Goal: Navigation & Orientation: Understand site structure

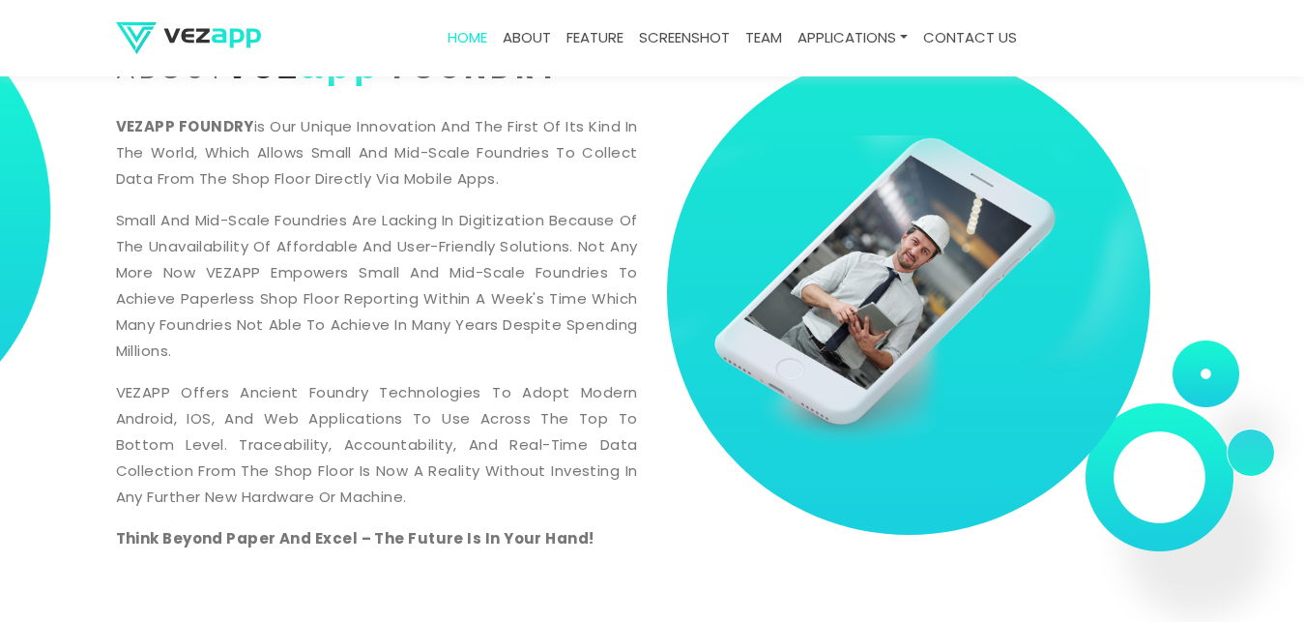
scroll to position [99, 0]
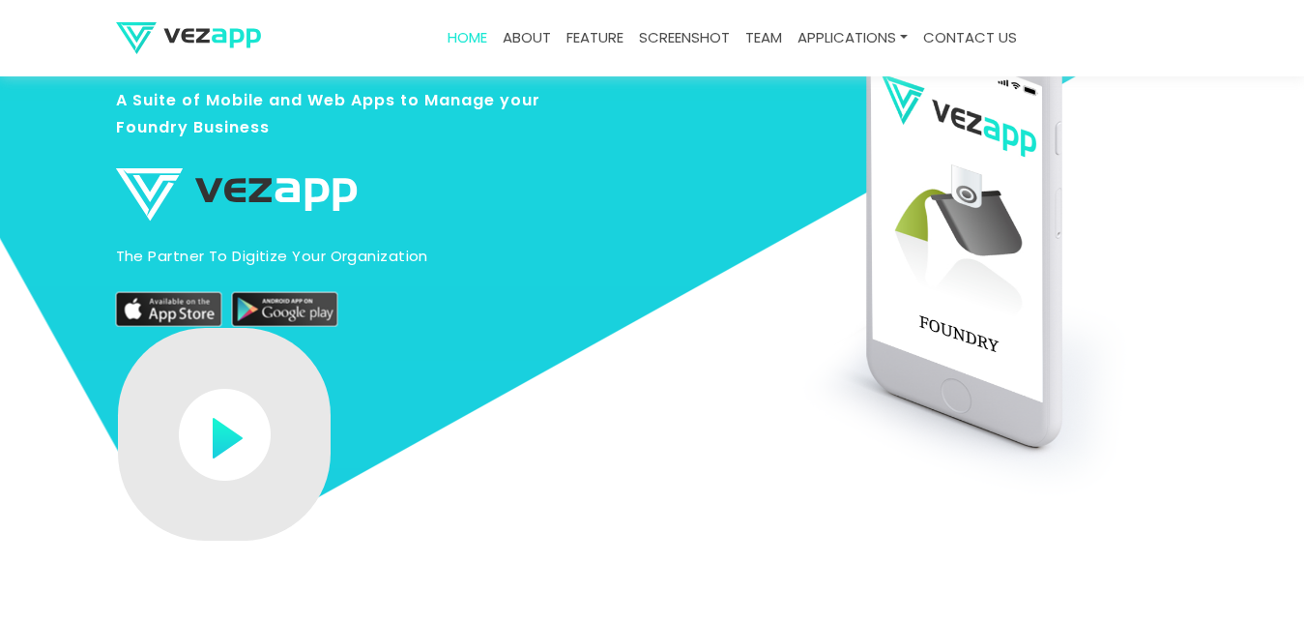
click at [526, 44] on link "about" at bounding box center [527, 38] width 64 height 38
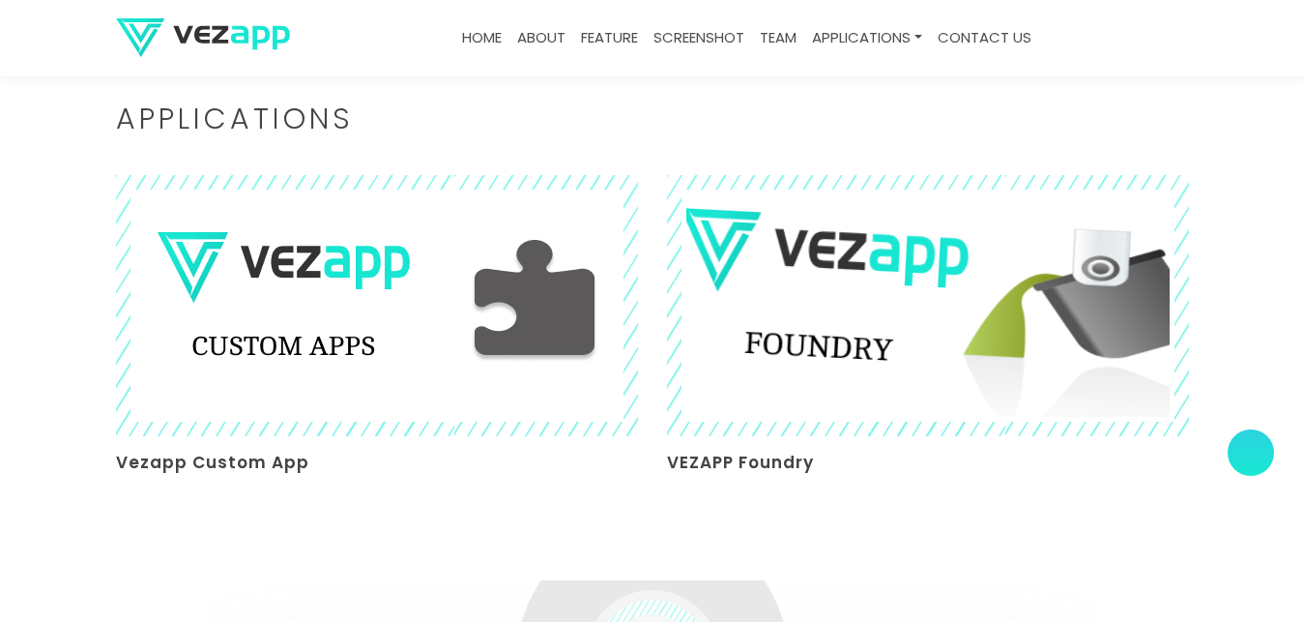
scroll to position [4340, 0]
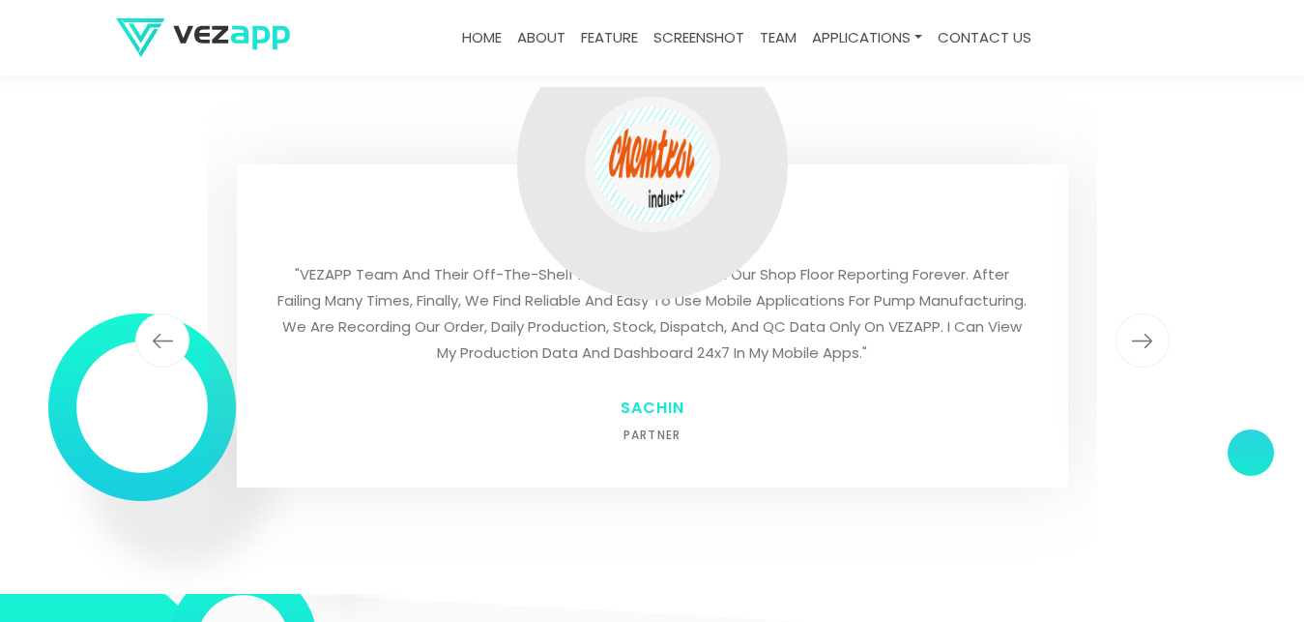
click at [166, 324] on img "button" at bounding box center [162, 340] width 54 height 54
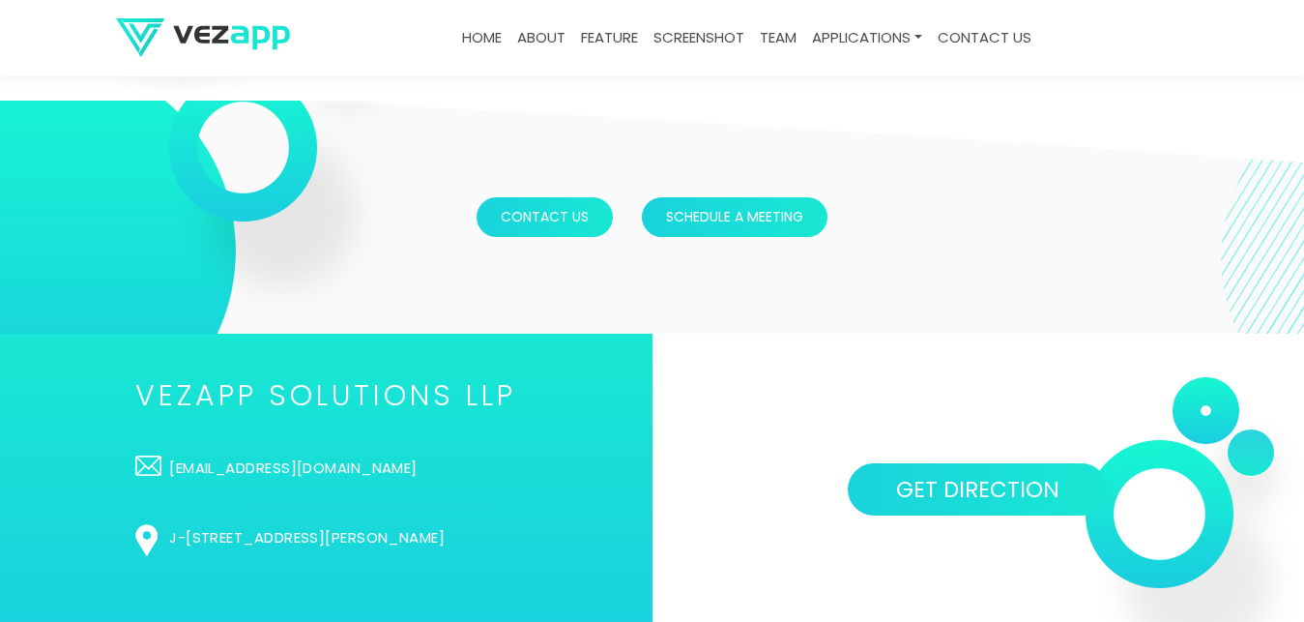
scroll to position [4894, 0]
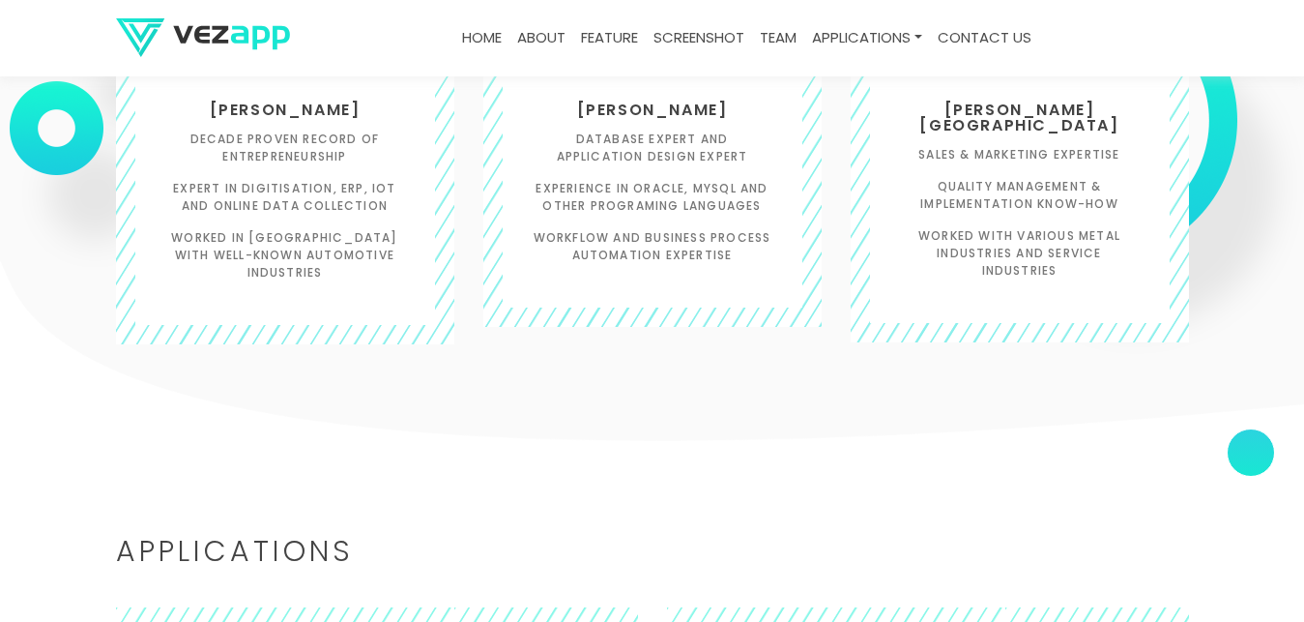
click at [574, 34] on link "feature" at bounding box center [609, 38] width 73 height 38
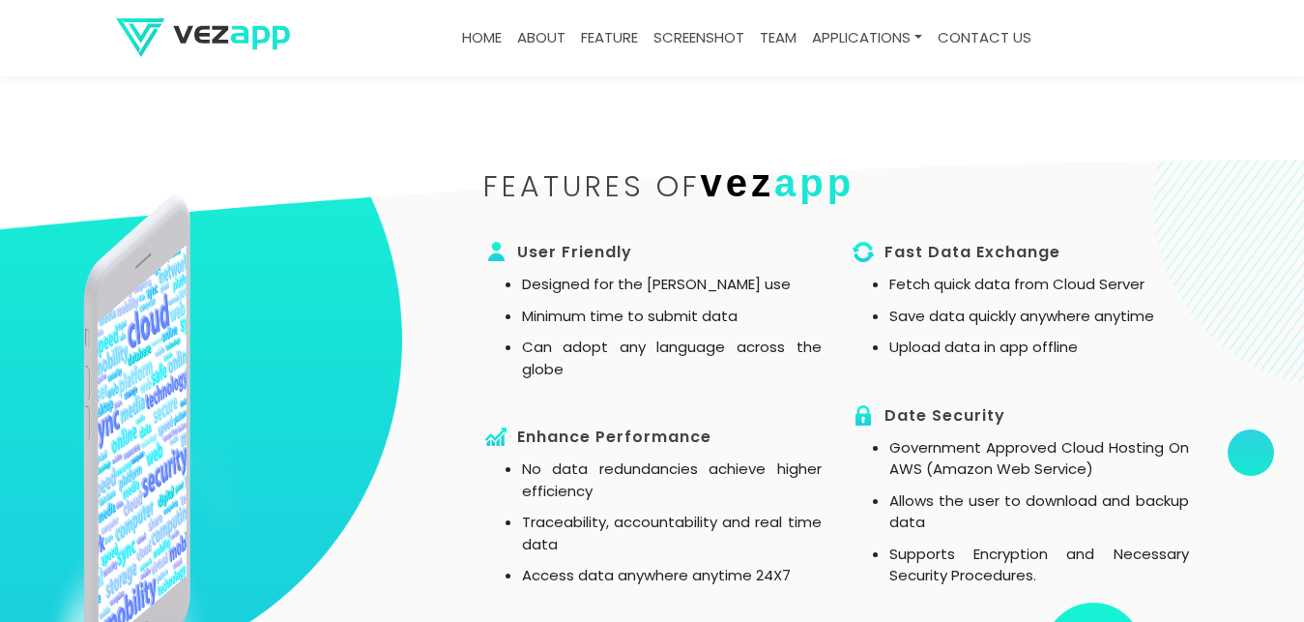
click at [692, 34] on link "screenshot" at bounding box center [699, 38] width 106 height 38
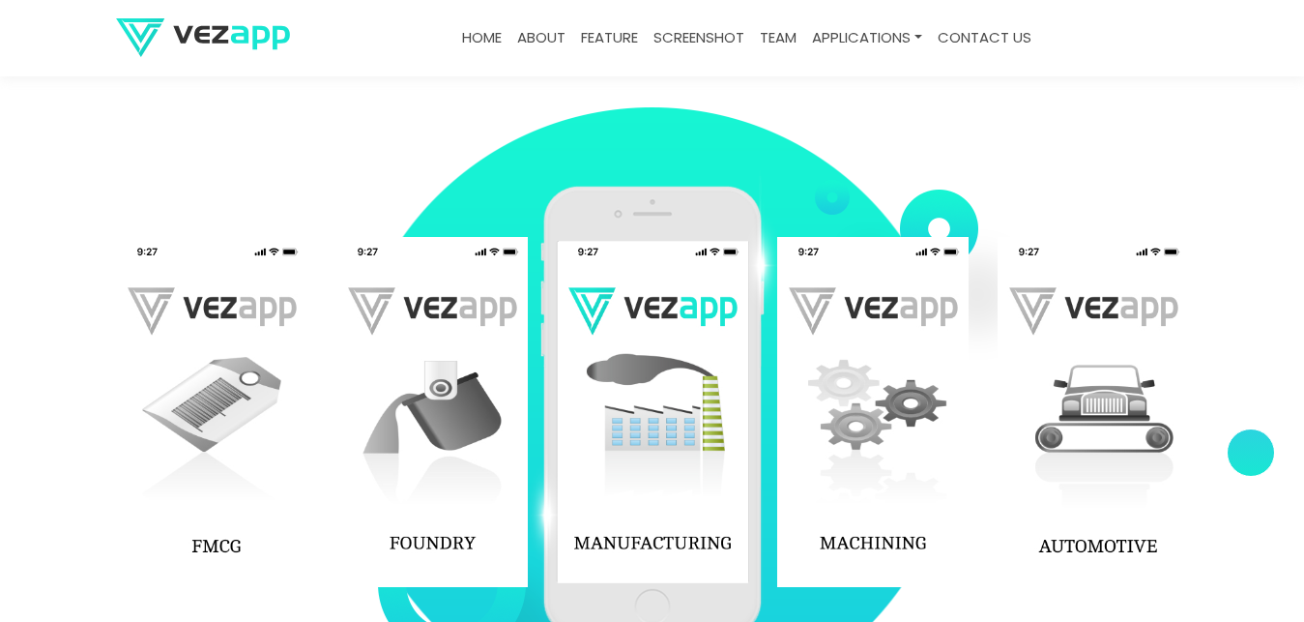
click at [787, 43] on link "team" at bounding box center [778, 38] width 52 height 38
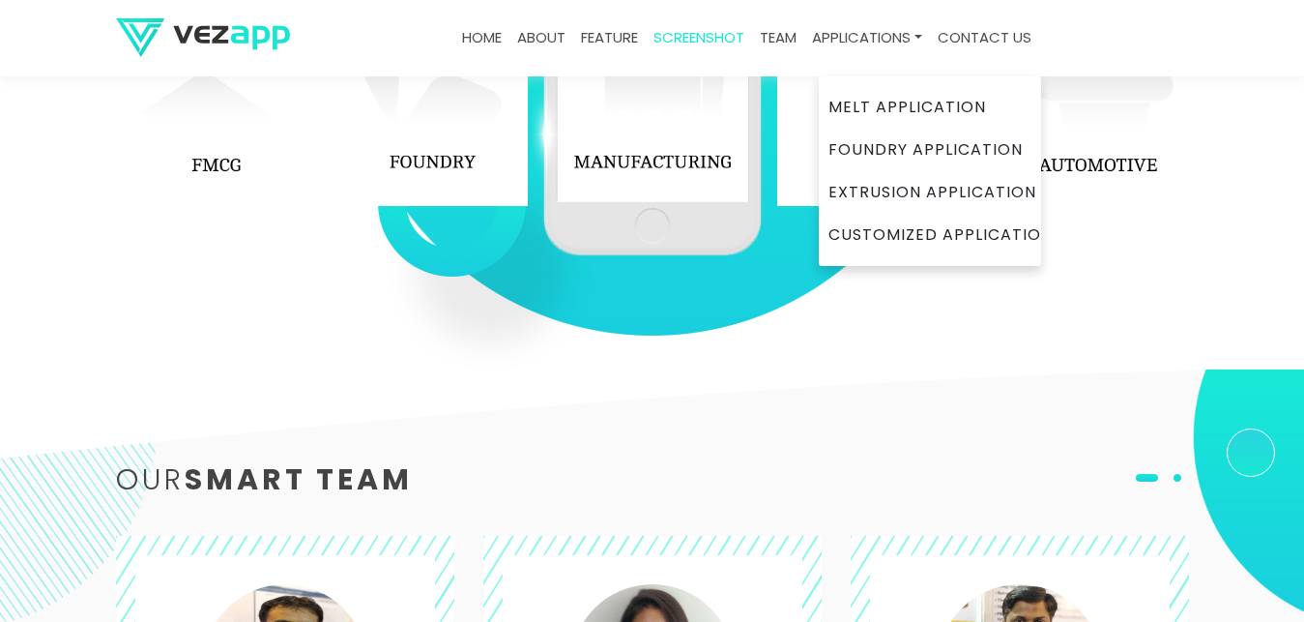
click at [862, 39] on link "Applications" at bounding box center [868, 38] width 126 height 38
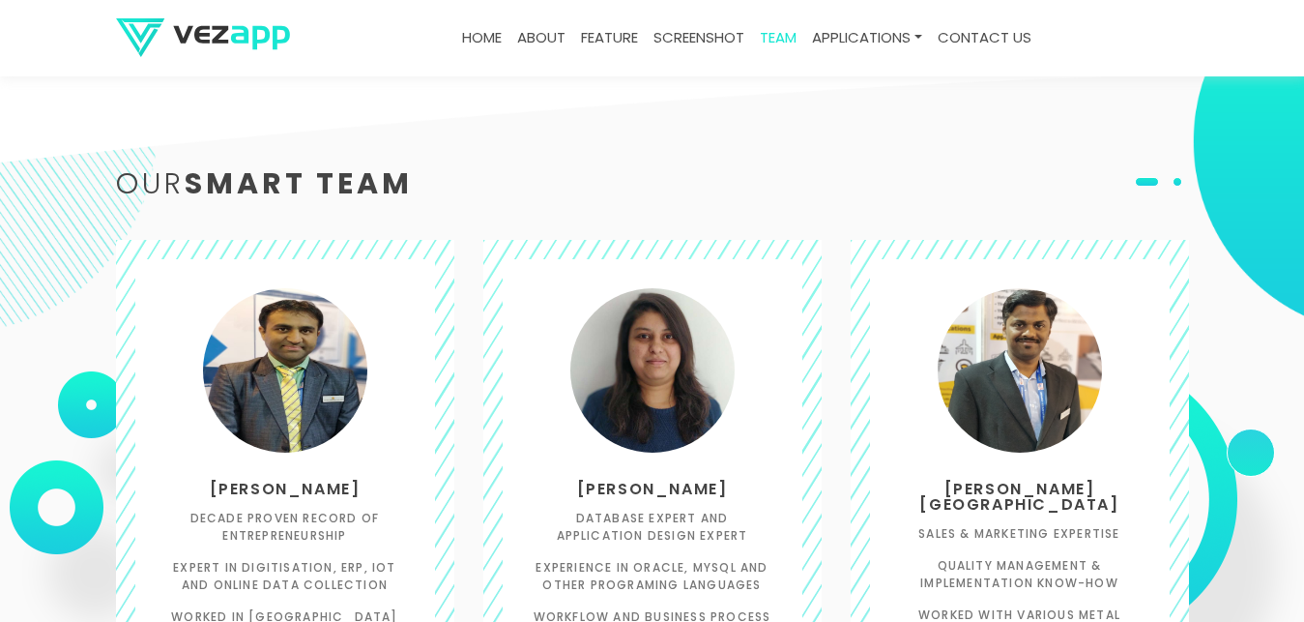
click at [998, 44] on link "contact us" at bounding box center [984, 38] width 109 height 38
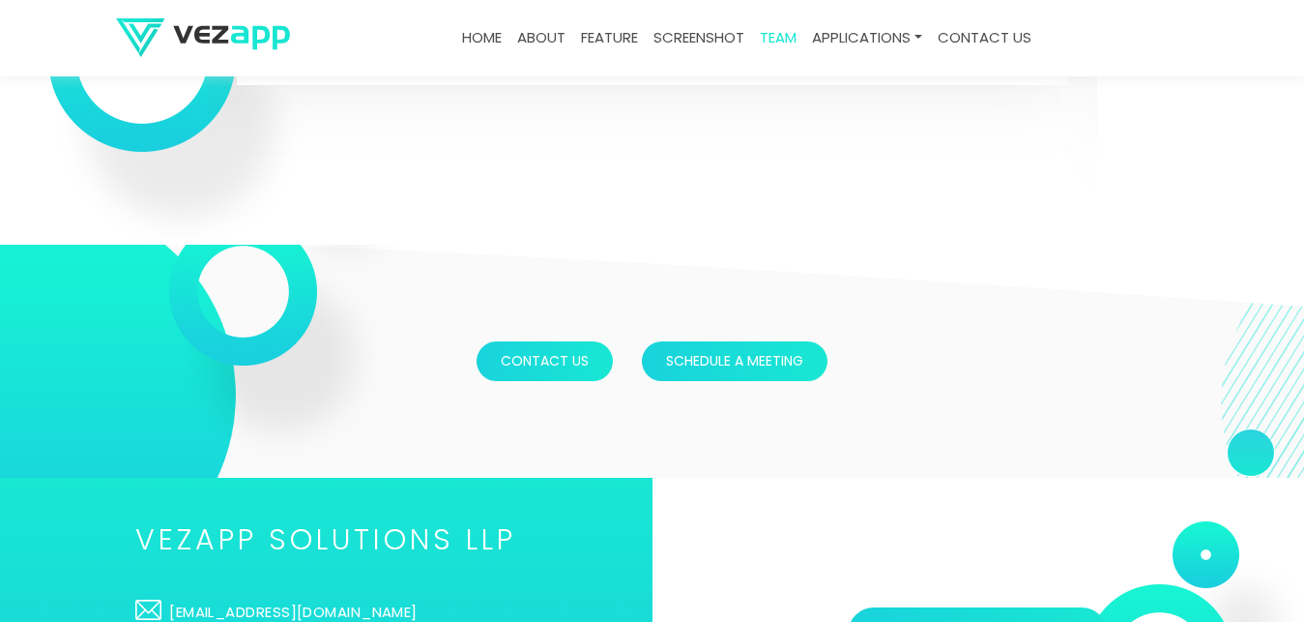
scroll to position [4843, 0]
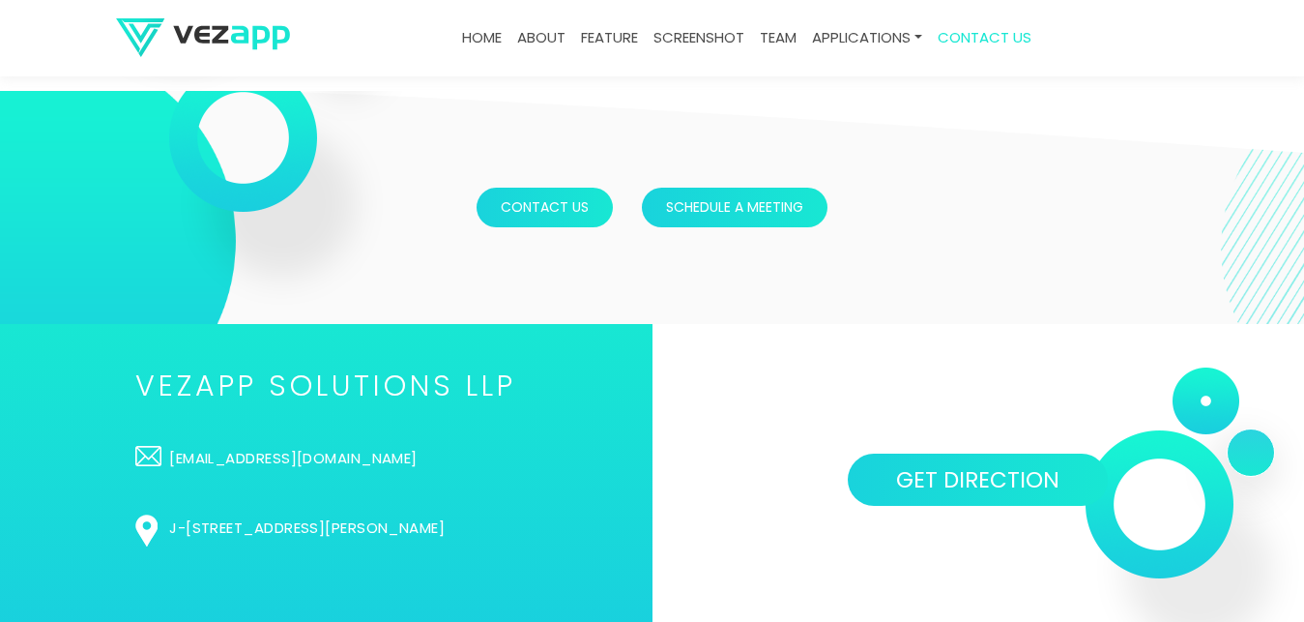
click at [528, 38] on link "about" at bounding box center [542, 38] width 64 height 38
